Goal: Task Accomplishment & Management: Complete application form

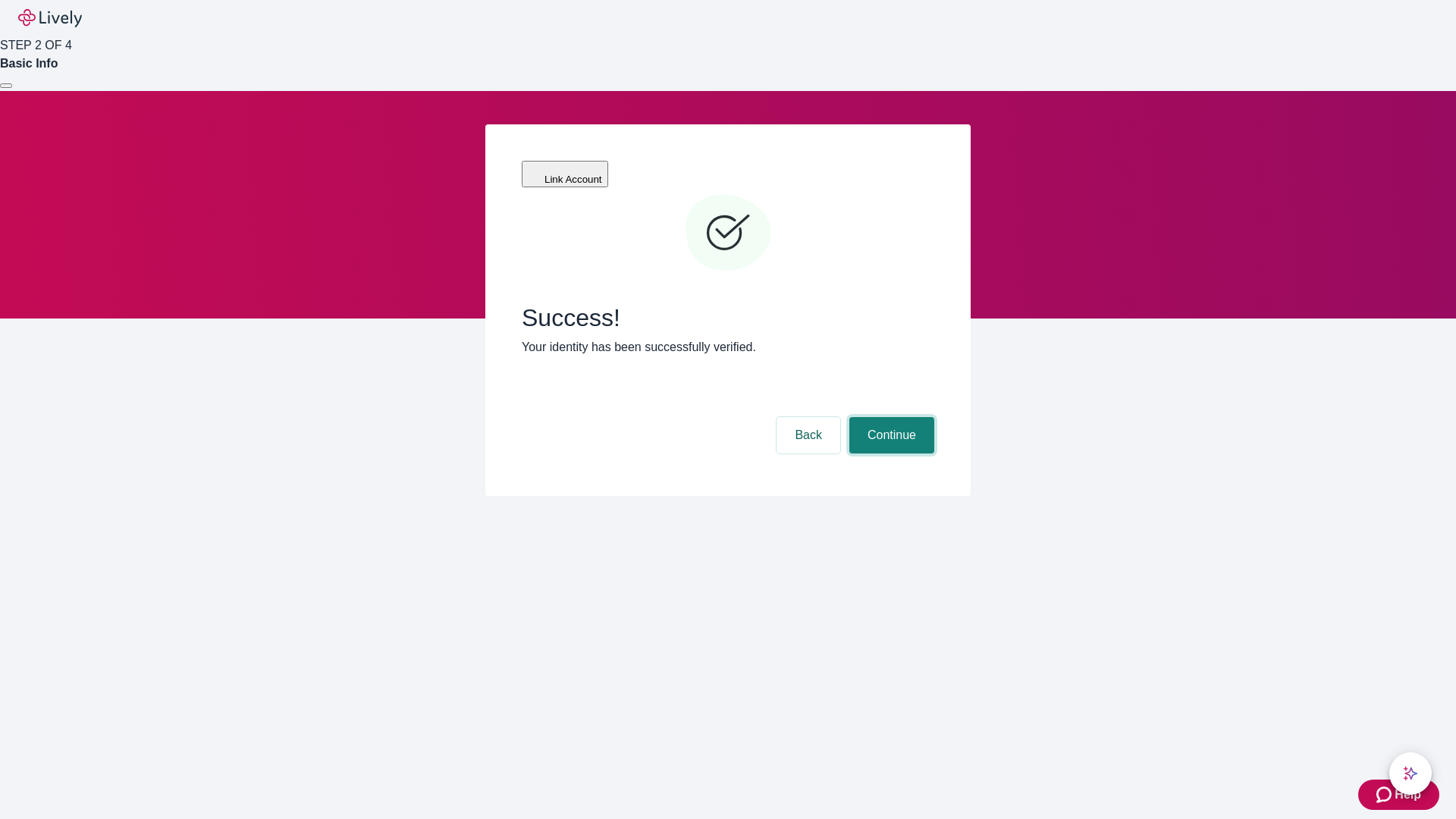
click at [890, 417] on button "Continue" at bounding box center [891, 435] width 85 height 36
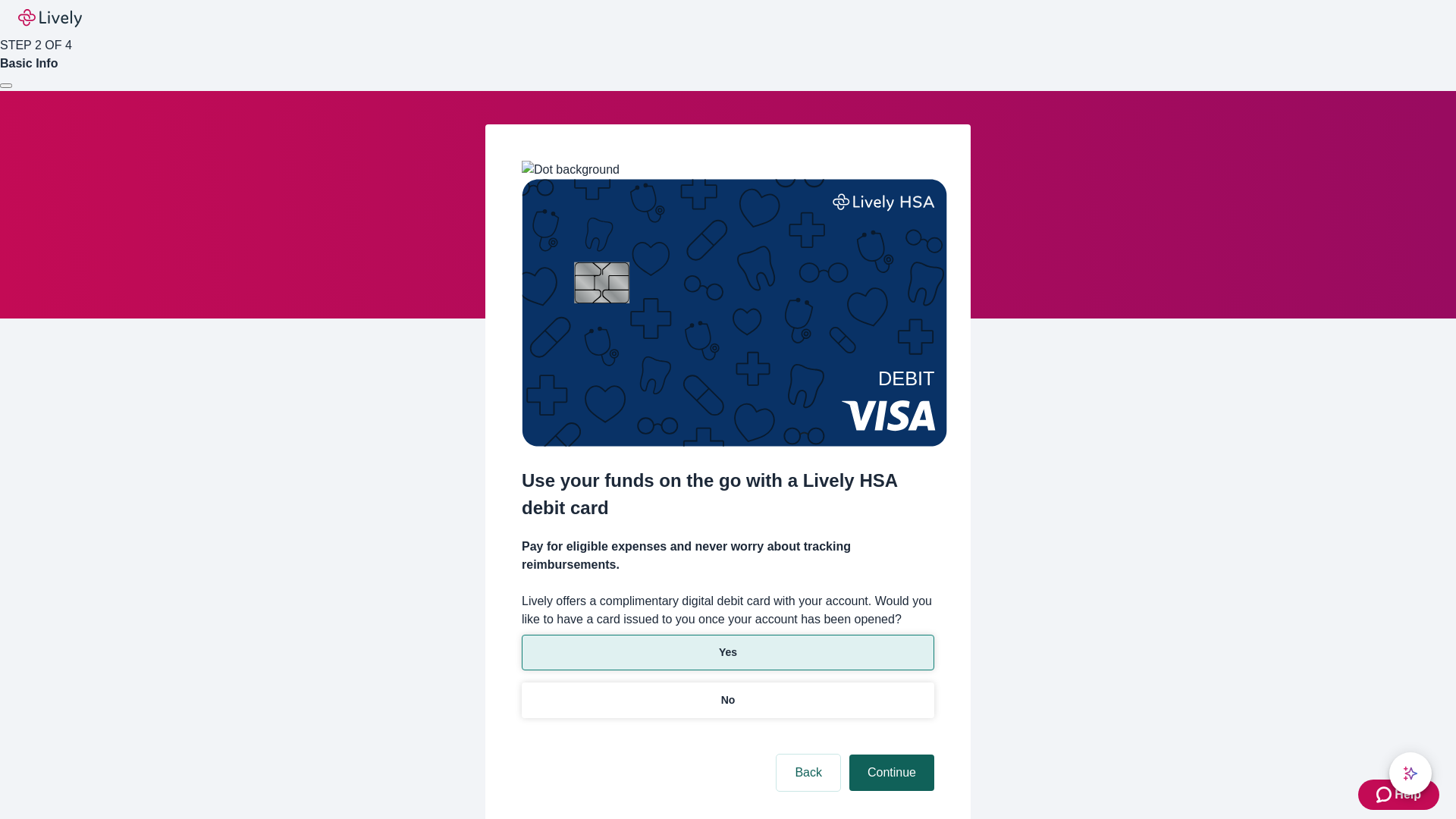
click at [727, 692] on p "No" at bounding box center [728, 700] width 14 height 16
click at [890, 755] on button "Continue" at bounding box center [891, 773] width 85 height 36
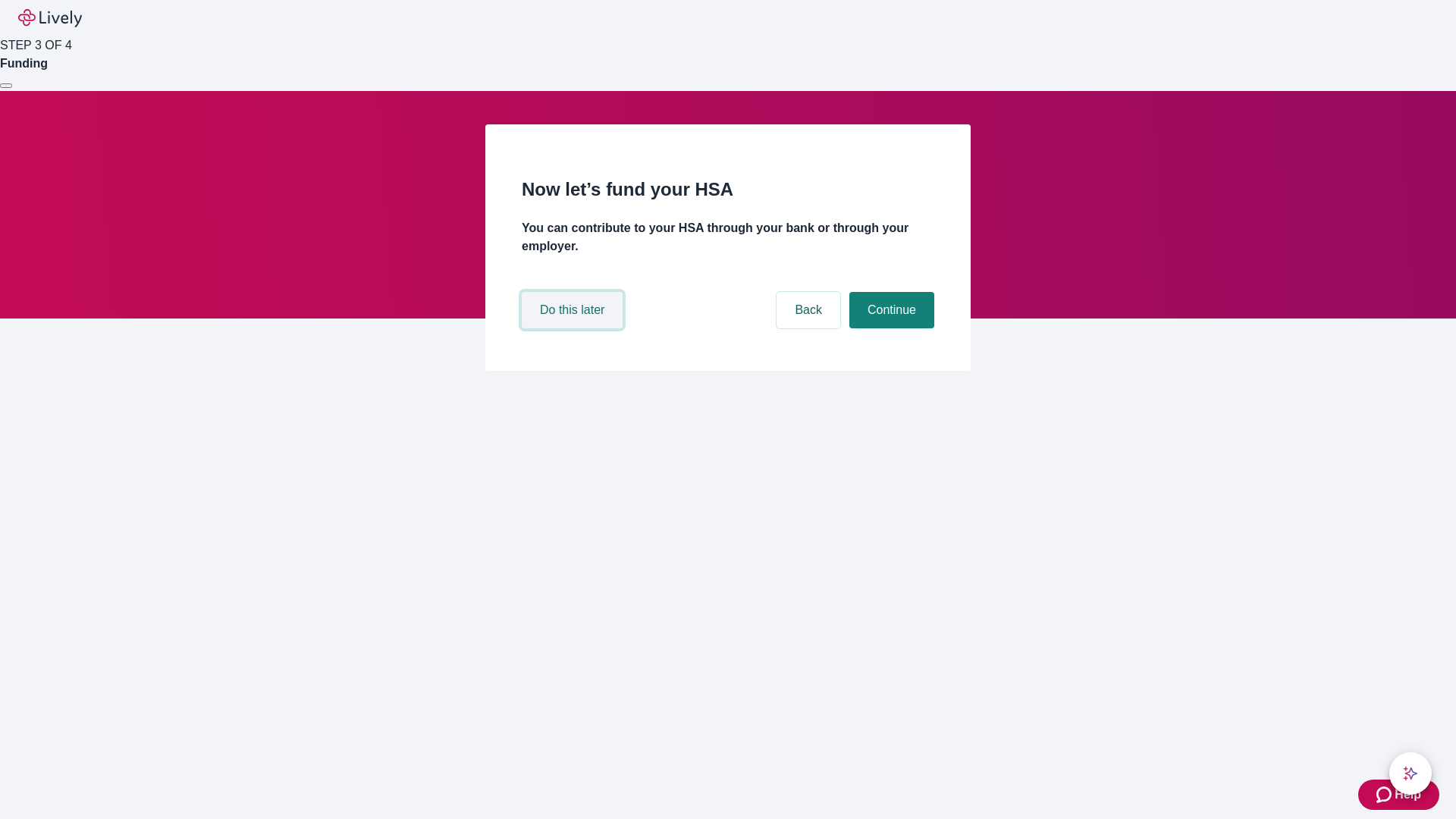
click at [574, 329] on button "Do this later" at bounding box center [572, 310] width 101 height 36
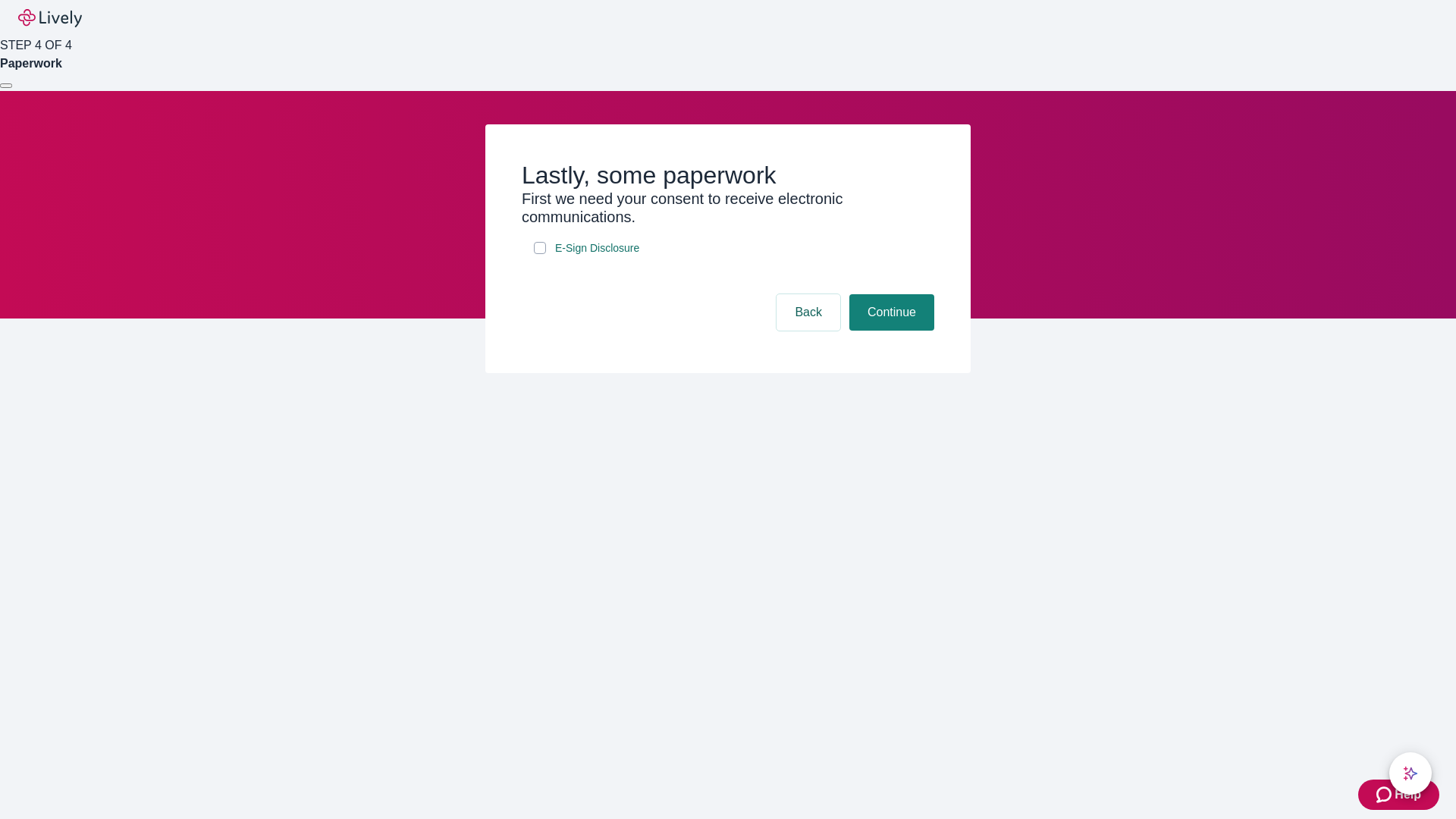
click at [540, 254] on input "E-Sign Disclosure" at bounding box center [539, 247] width 12 height 12
checkbox input "true"
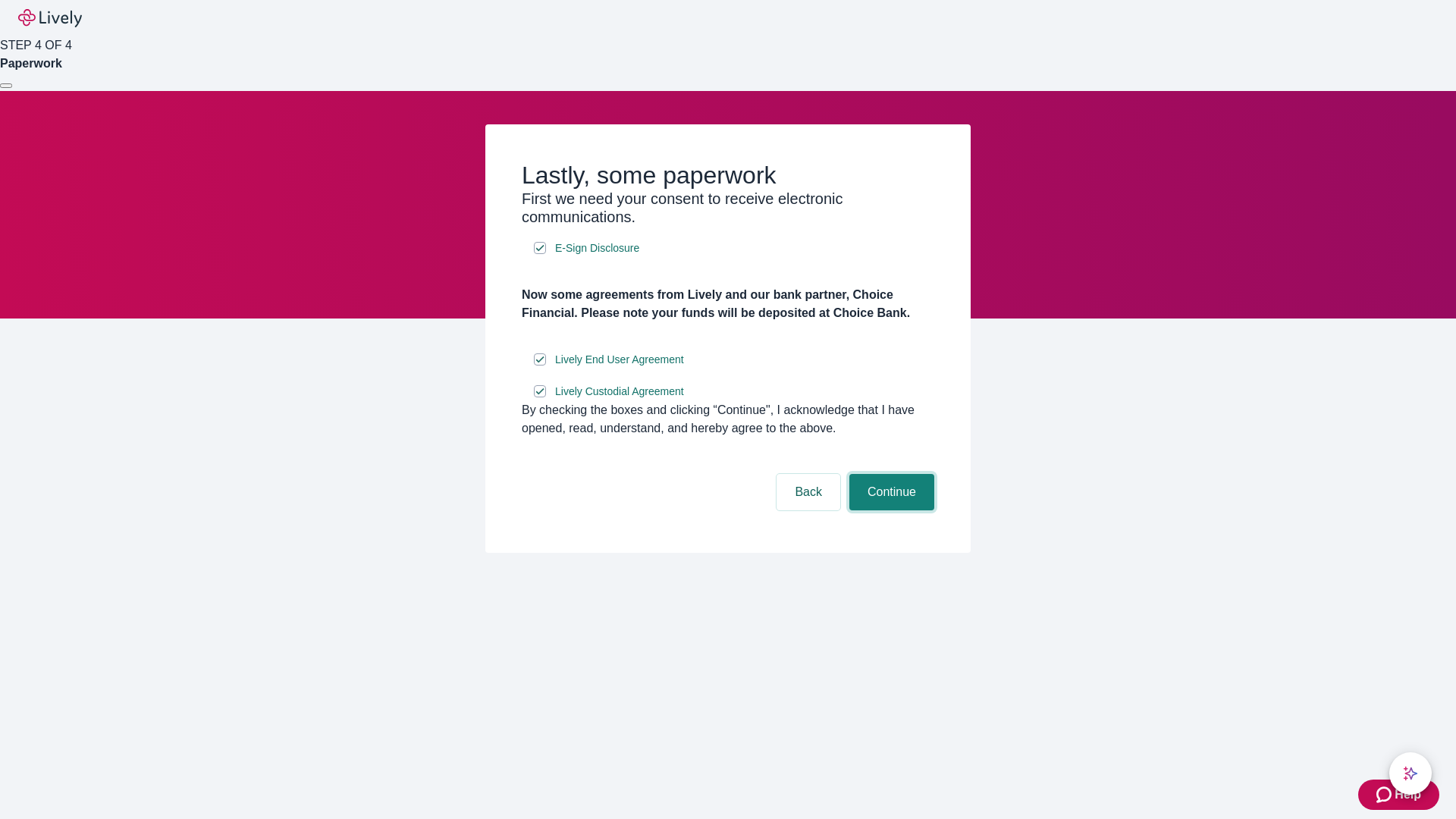
click at [890, 510] on button "Continue" at bounding box center [891, 492] width 85 height 36
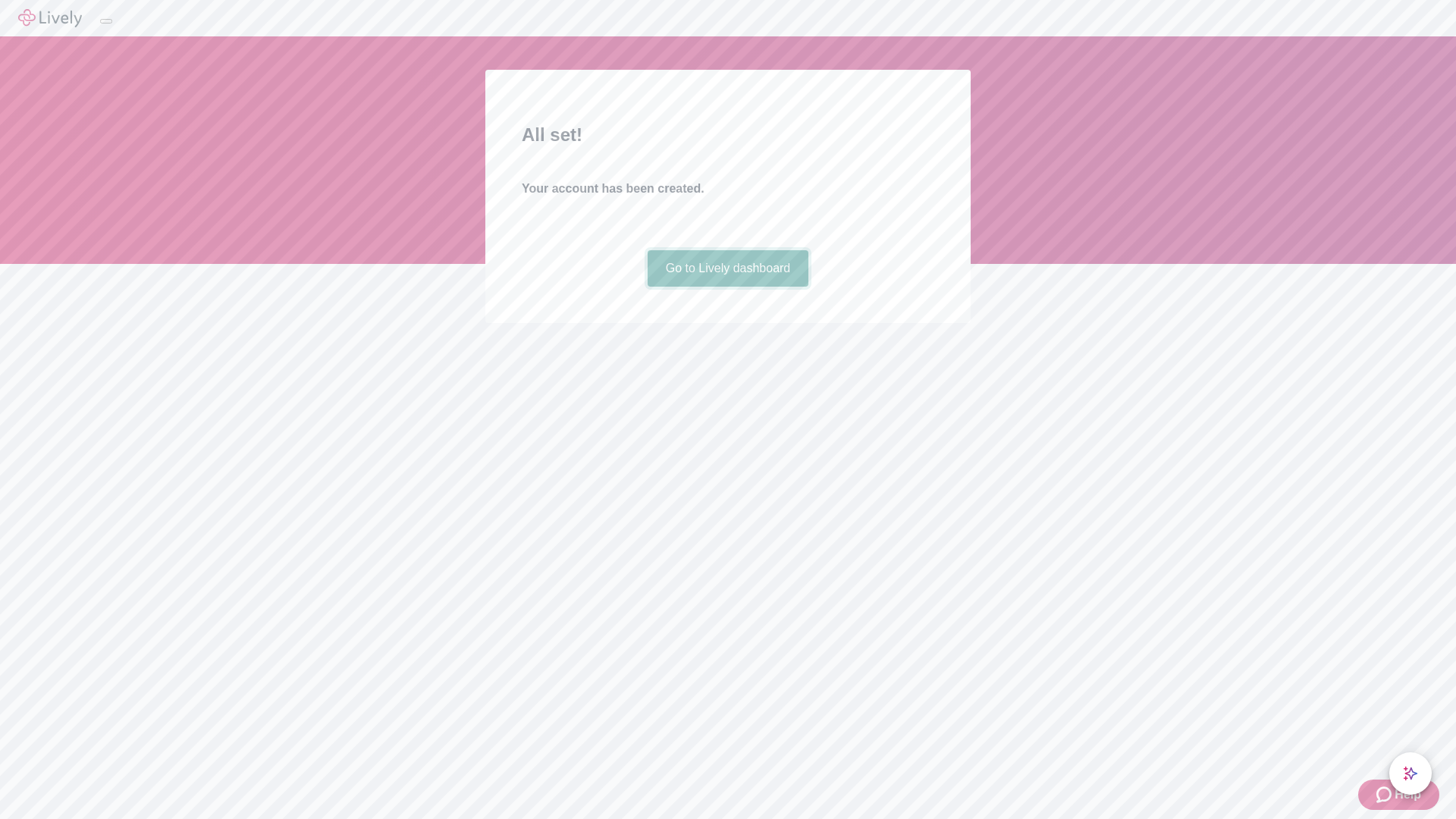
click at [727, 286] on link "Go to Lively dashboard" at bounding box center [728, 268] width 162 height 36
